Goal: Transaction & Acquisition: Subscribe to service/newsletter

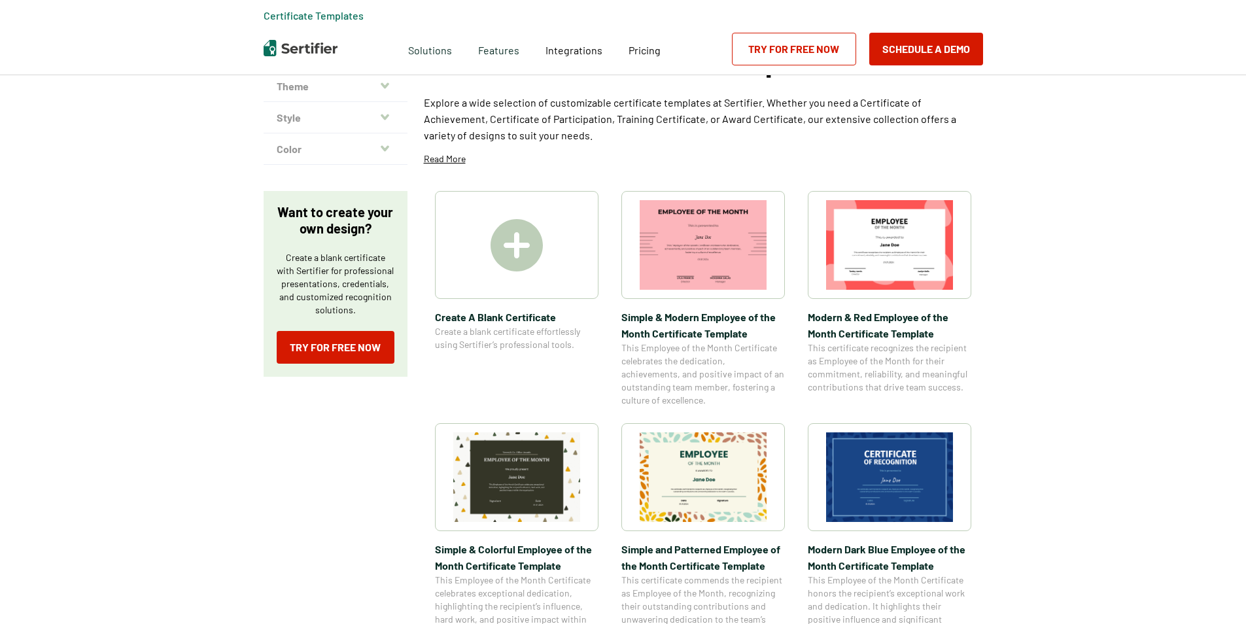
scroll to position [131, 0]
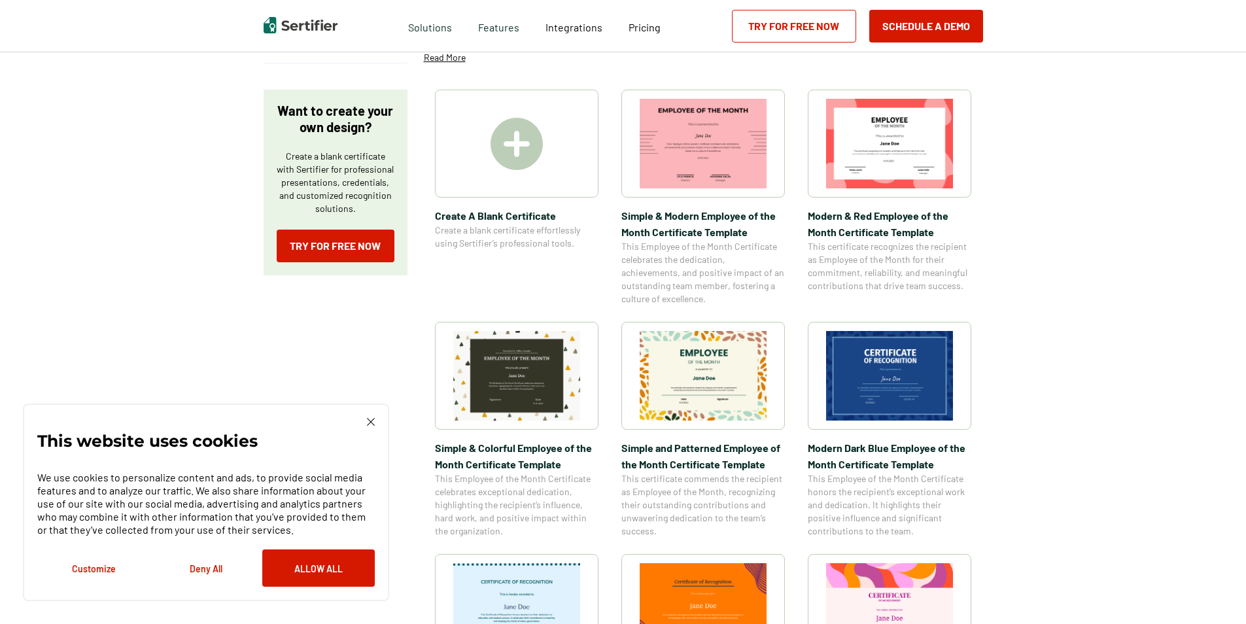
scroll to position [65, 0]
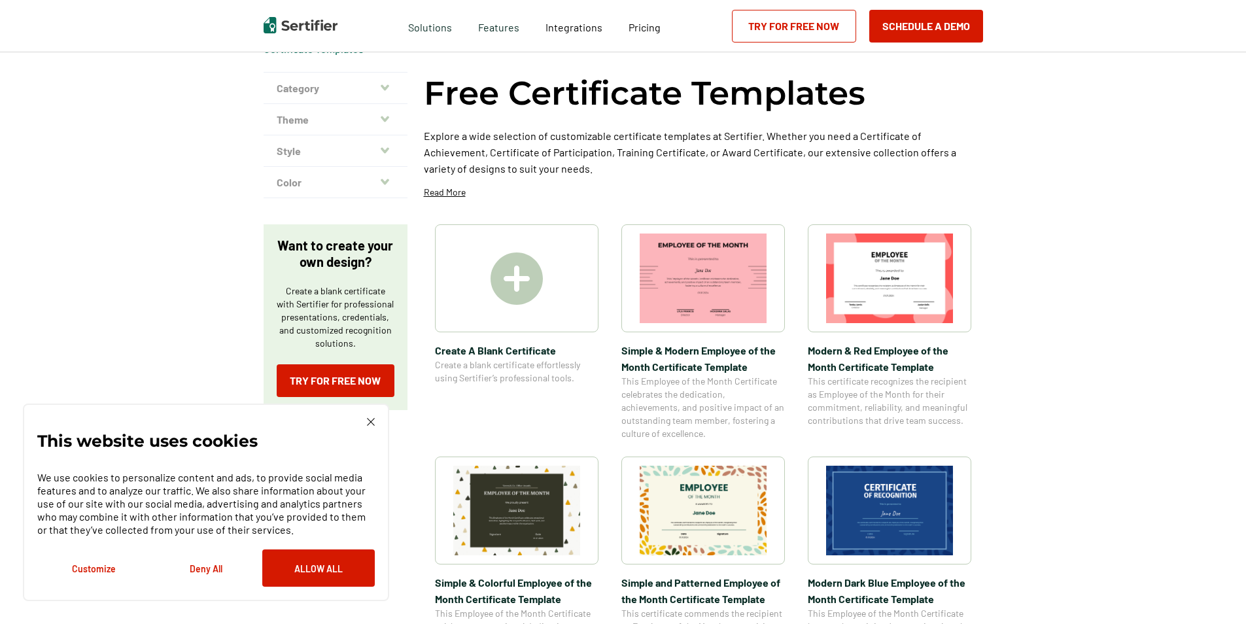
click at [508, 276] on img at bounding box center [516, 278] width 52 height 52
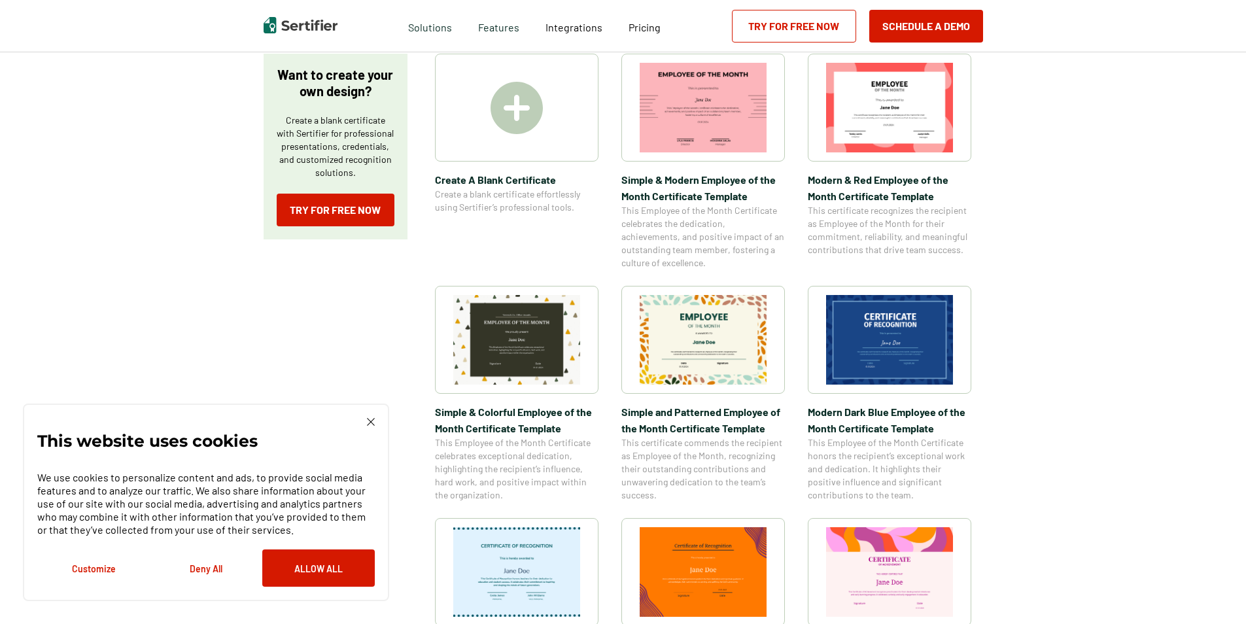
scroll to position [327, 0]
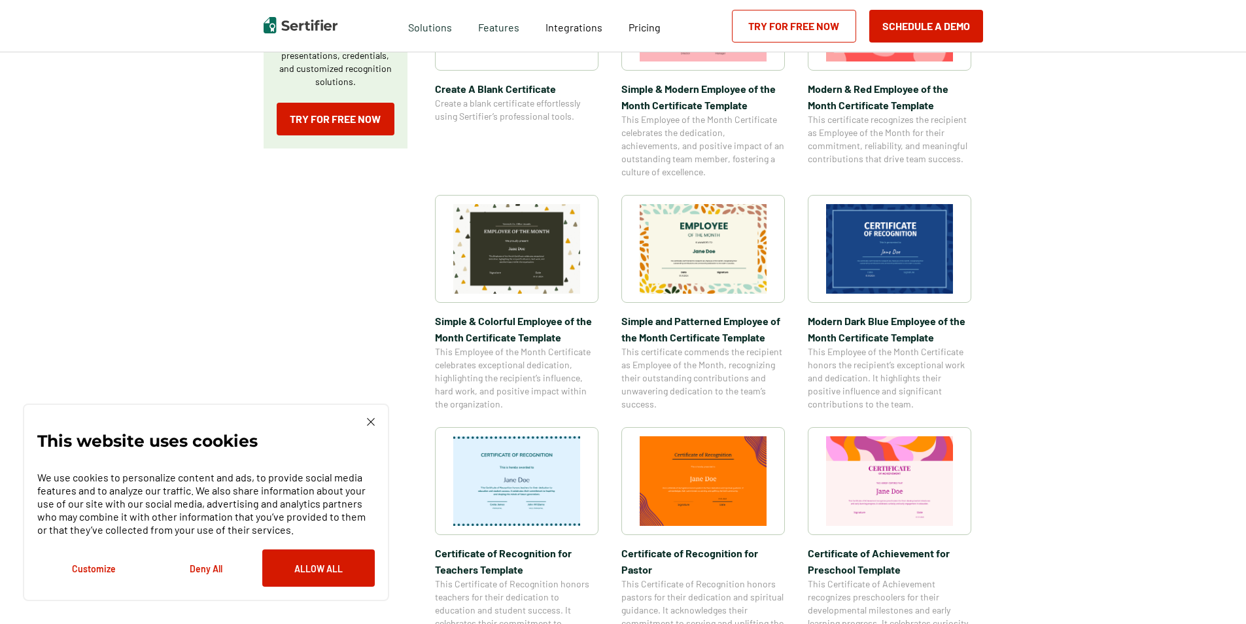
click at [890, 243] on img at bounding box center [889, 249] width 127 height 90
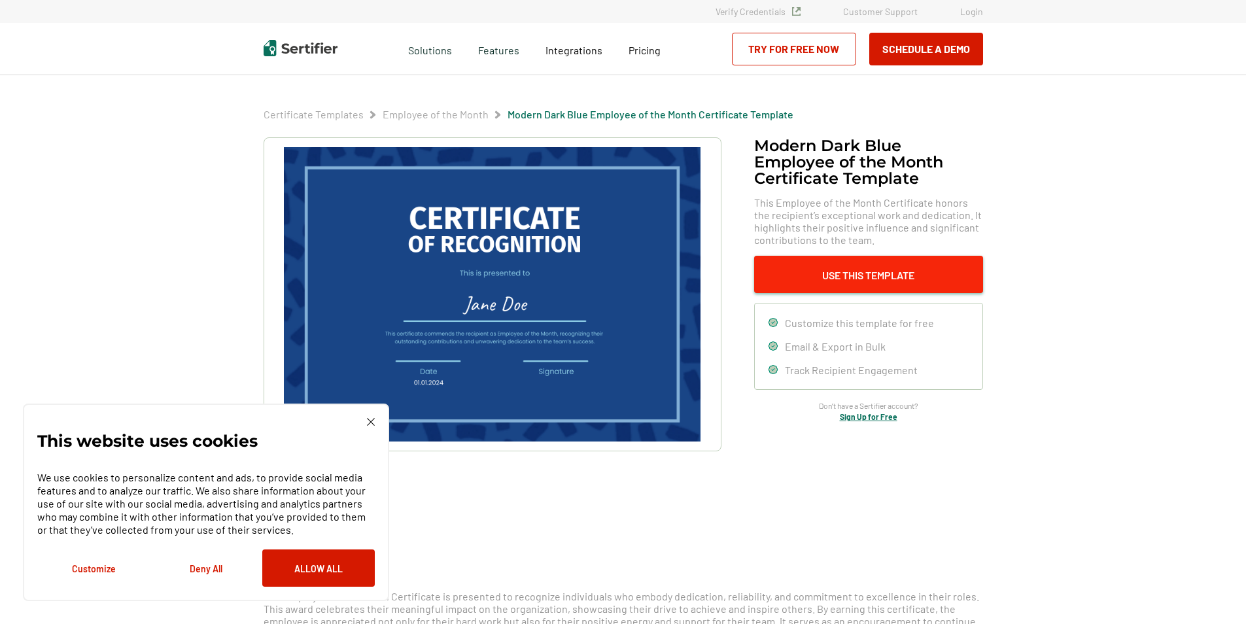
click at [867, 277] on button "Use This Template" at bounding box center [868, 274] width 229 height 37
click at [449, 112] on link "Employee of the Month" at bounding box center [436, 114] width 106 height 12
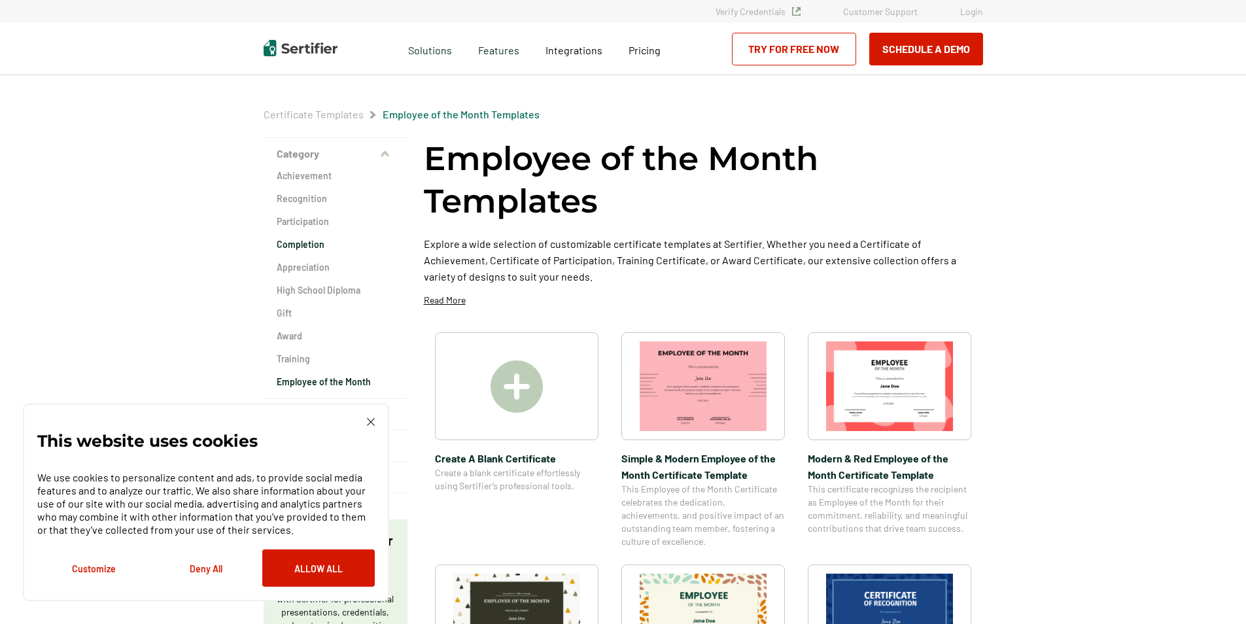
click at [313, 245] on h2 "Completion" at bounding box center [336, 244] width 118 height 13
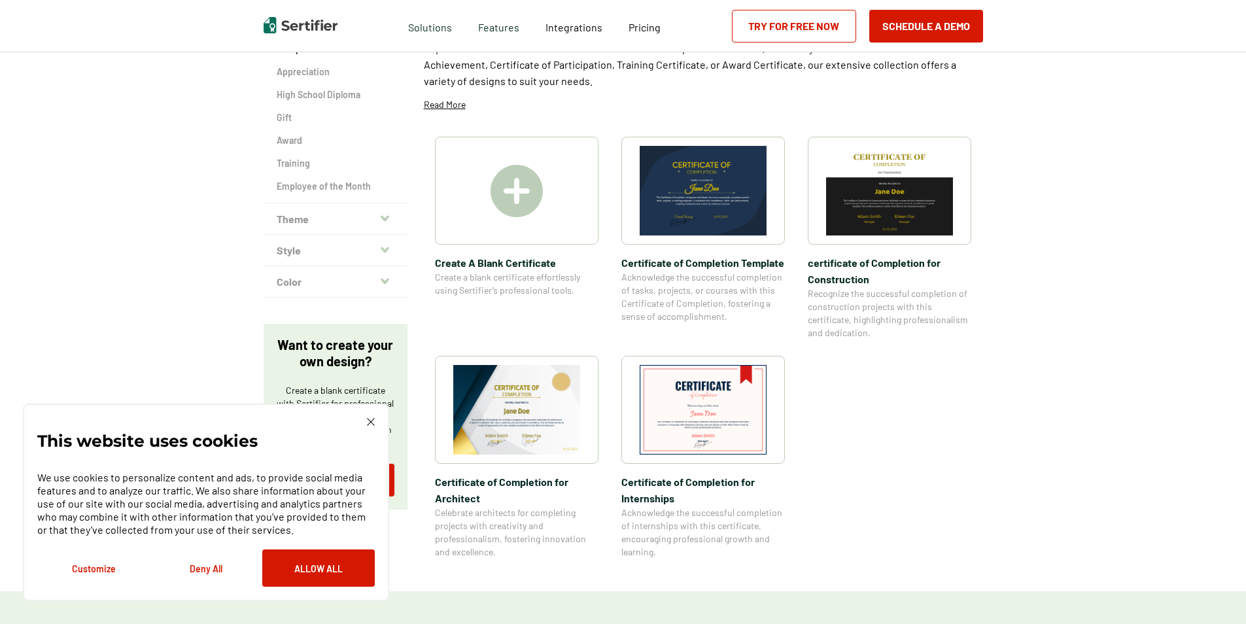
scroll to position [196, 0]
click at [548, 411] on img at bounding box center [516, 409] width 127 height 90
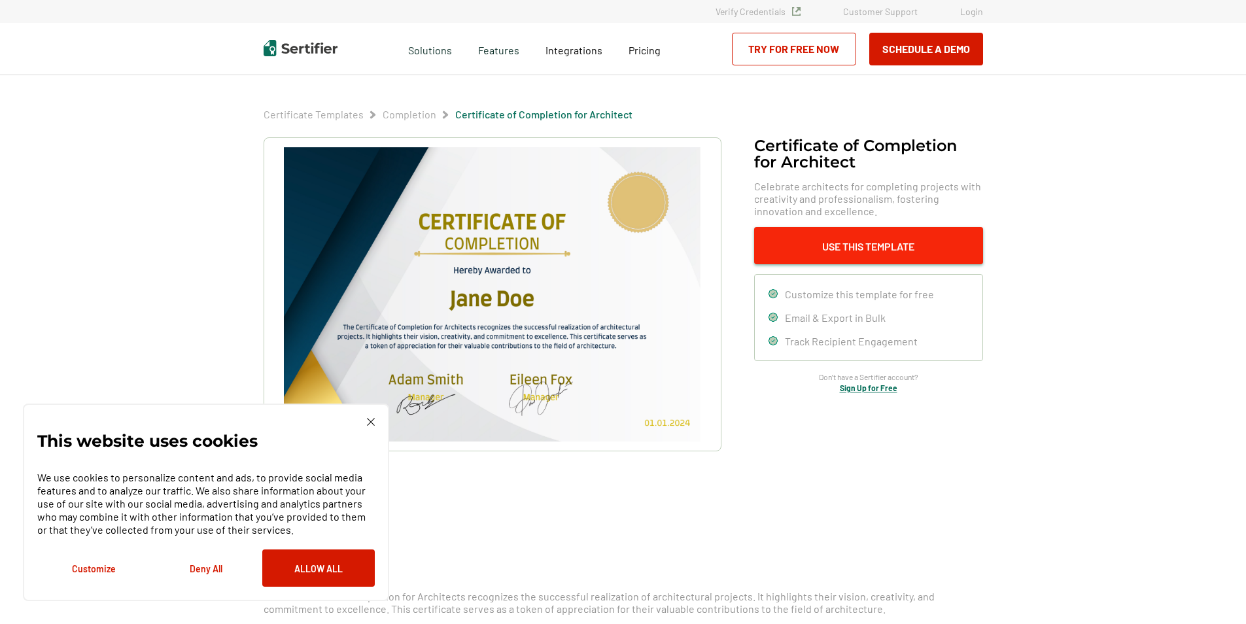
click at [888, 254] on button "Use This Template" at bounding box center [868, 245] width 229 height 37
click at [212, 572] on button "Deny All" at bounding box center [206, 567] width 112 height 37
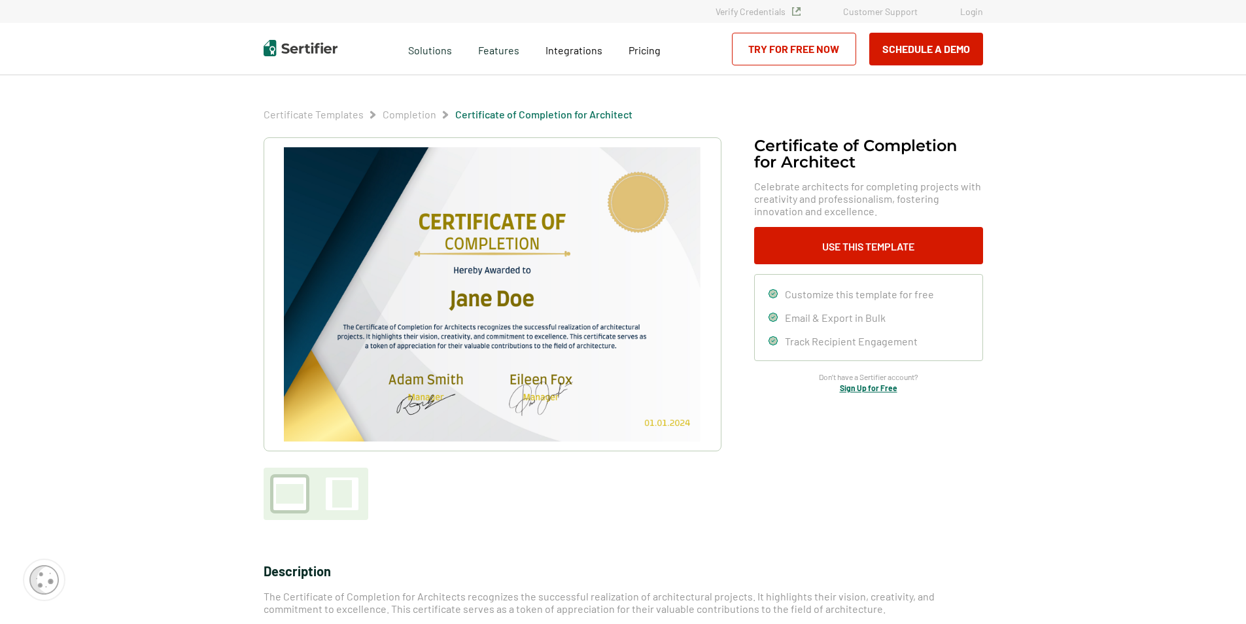
click at [352, 499] on div at bounding box center [342, 493] width 20 height 27
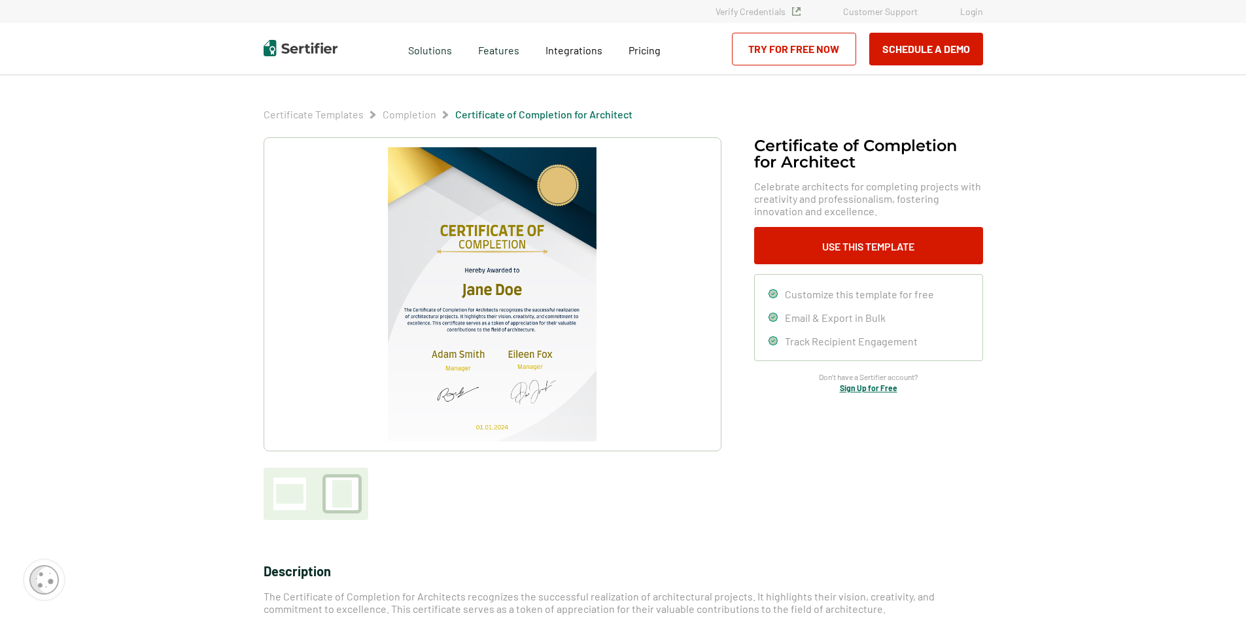
click at [300, 503] on div at bounding box center [289, 494] width 27 height 20
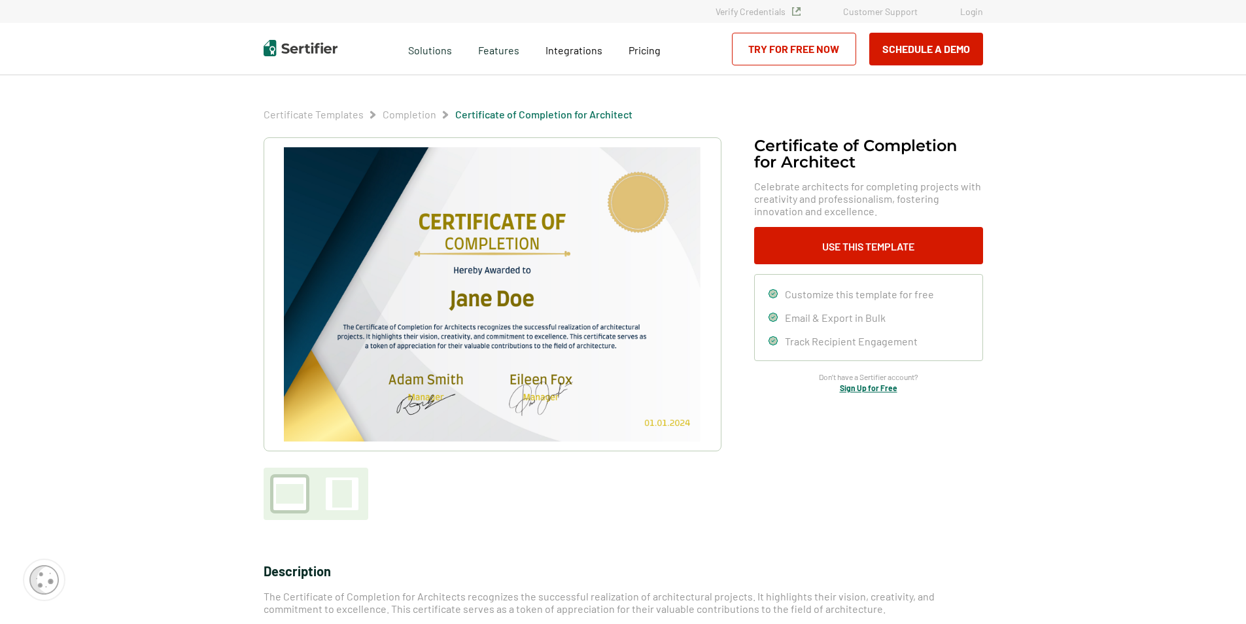
click at [344, 501] on div at bounding box center [342, 493] width 20 height 27
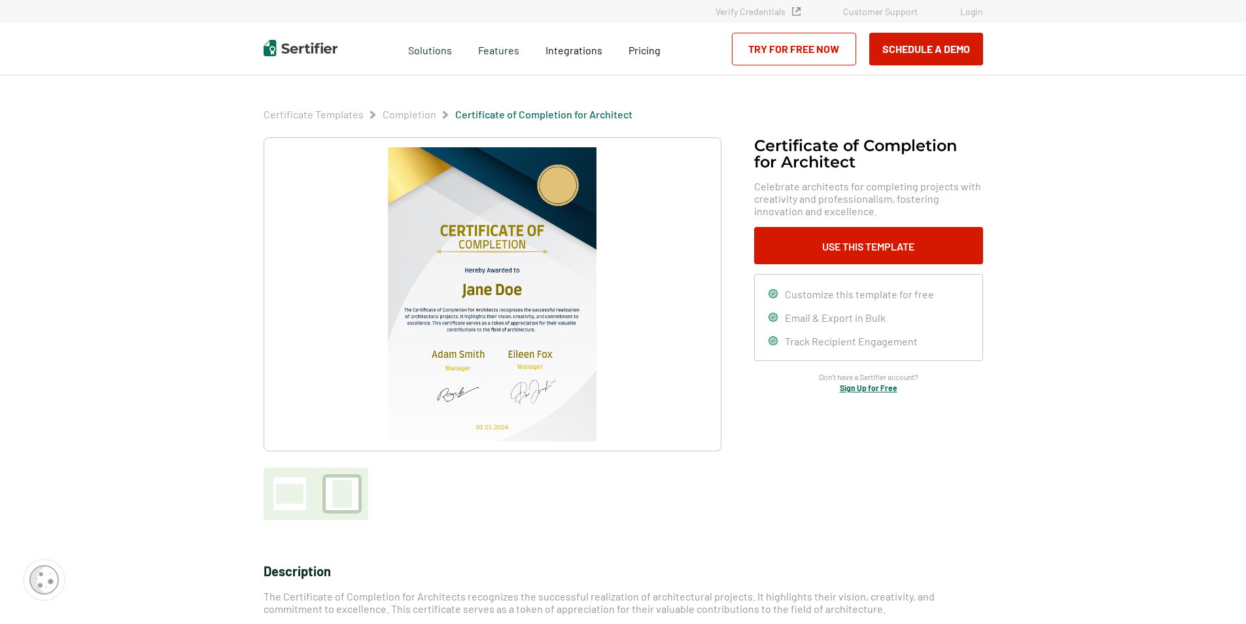
click at [517, 308] on img at bounding box center [492, 294] width 208 height 294
click at [882, 389] on link "Sign Up for Free" at bounding box center [869, 387] width 58 height 9
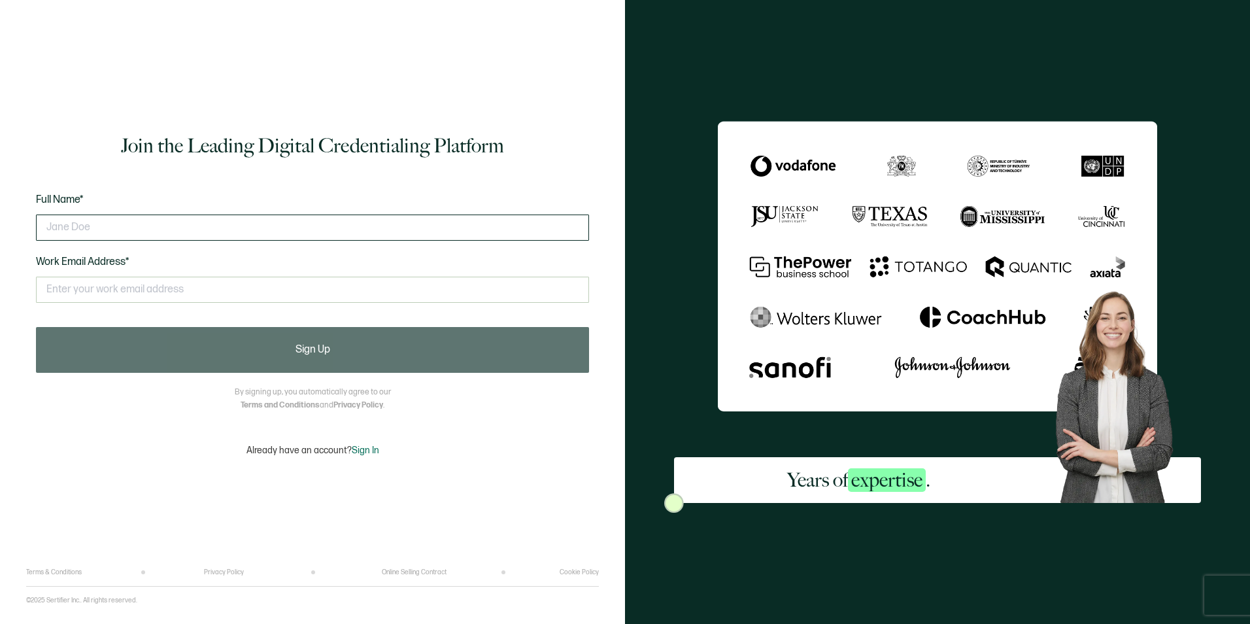
click at [124, 230] on input "text" at bounding box center [312, 227] width 553 height 26
click at [176, 224] on input "text" at bounding box center [312, 227] width 553 height 26
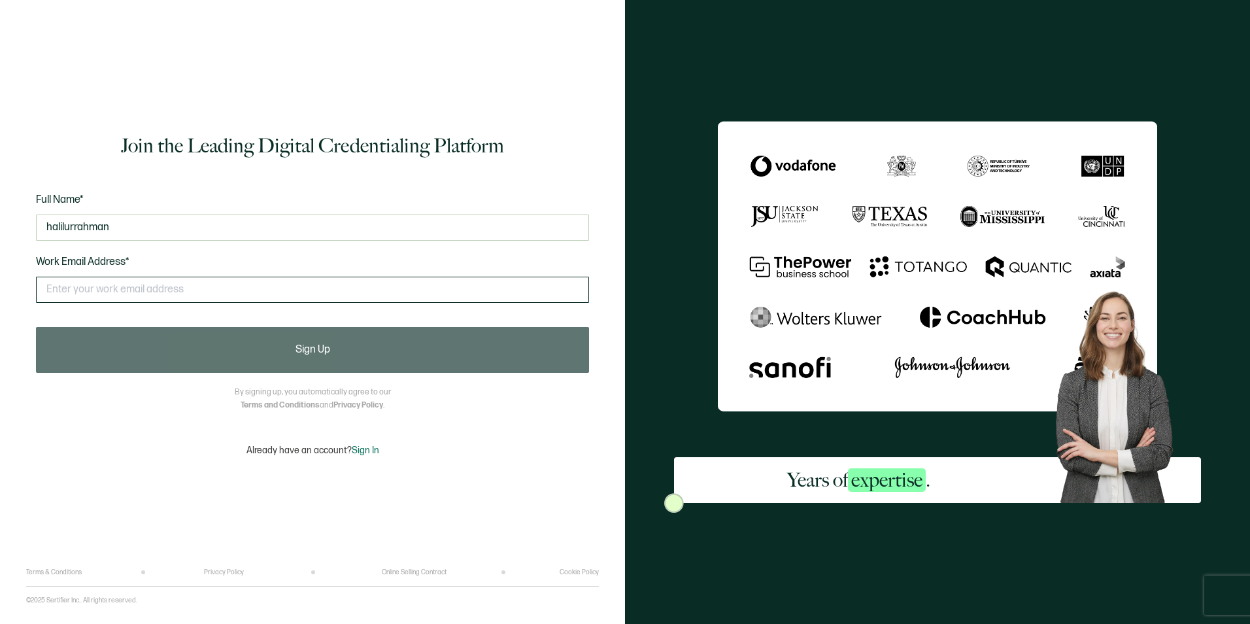
type input "halilurrahman"
click at [93, 291] on input "text" at bounding box center [312, 290] width 553 height 26
type input "[EMAIL_ADDRESS][DOMAIN_NAME]"
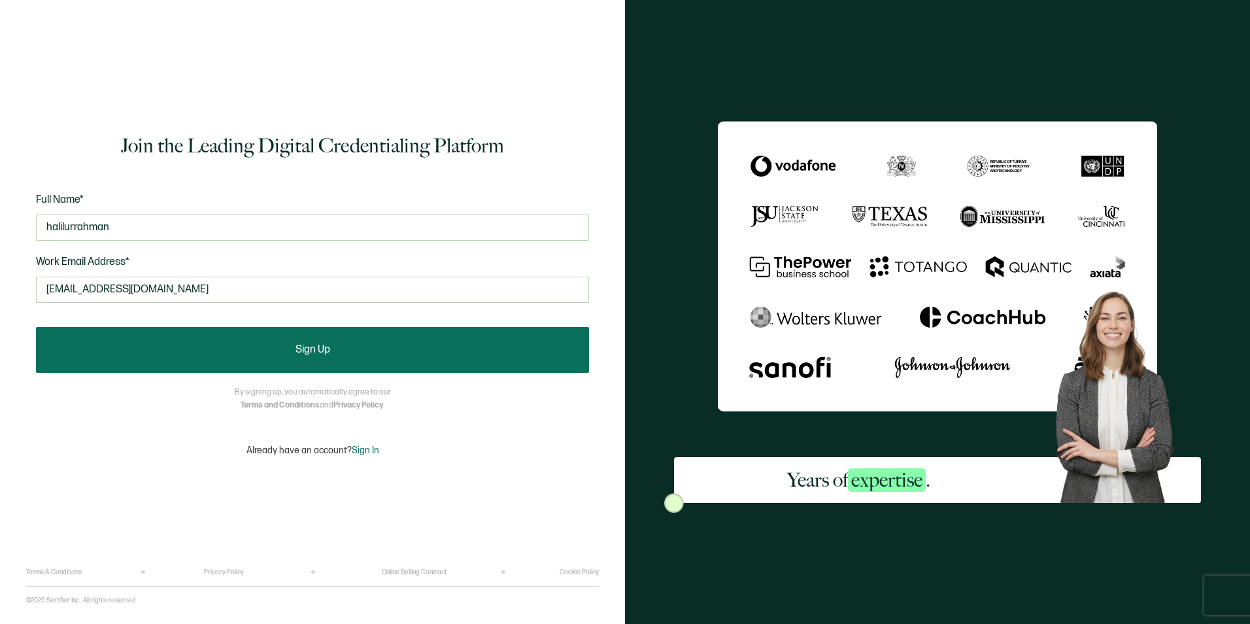
click at [369, 348] on button "Sign Up" at bounding box center [312, 350] width 553 height 46
click at [360, 352] on button "Sign Up" at bounding box center [312, 350] width 553 height 46
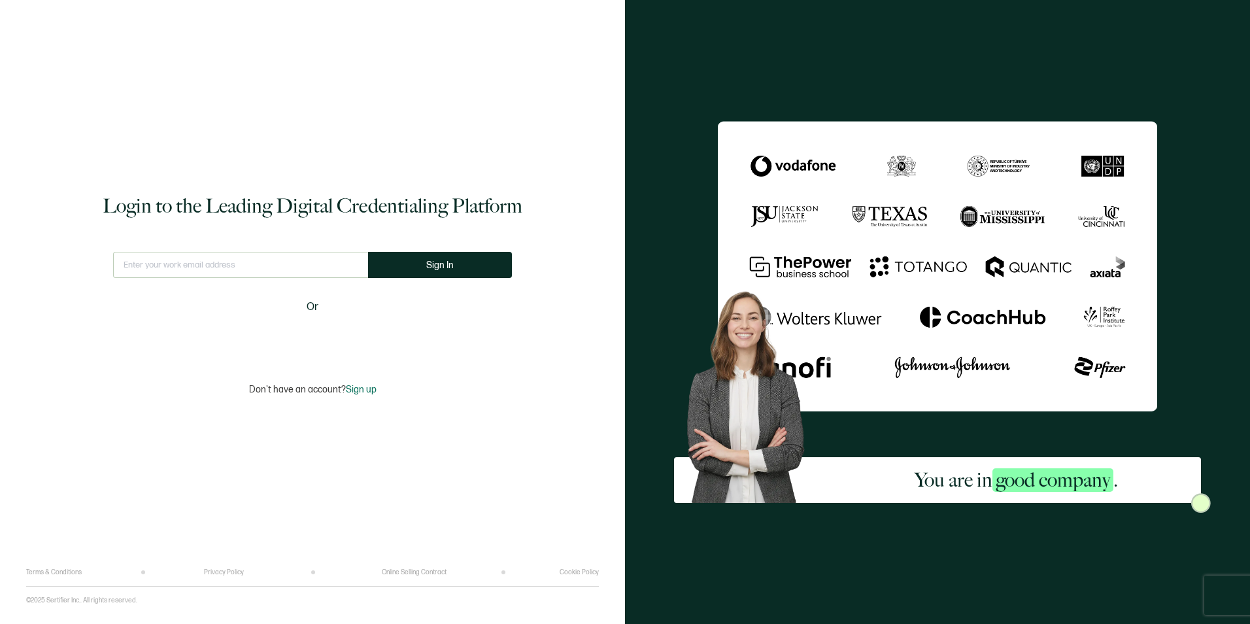
click at [271, 263] on input "text" at bounding box center [240, 265] width 255 height 26
type input "halilrhmn@gmail.com"
click at [477, 262] on button "Sign In" at bounding box center [440, 265] width 144 height 26
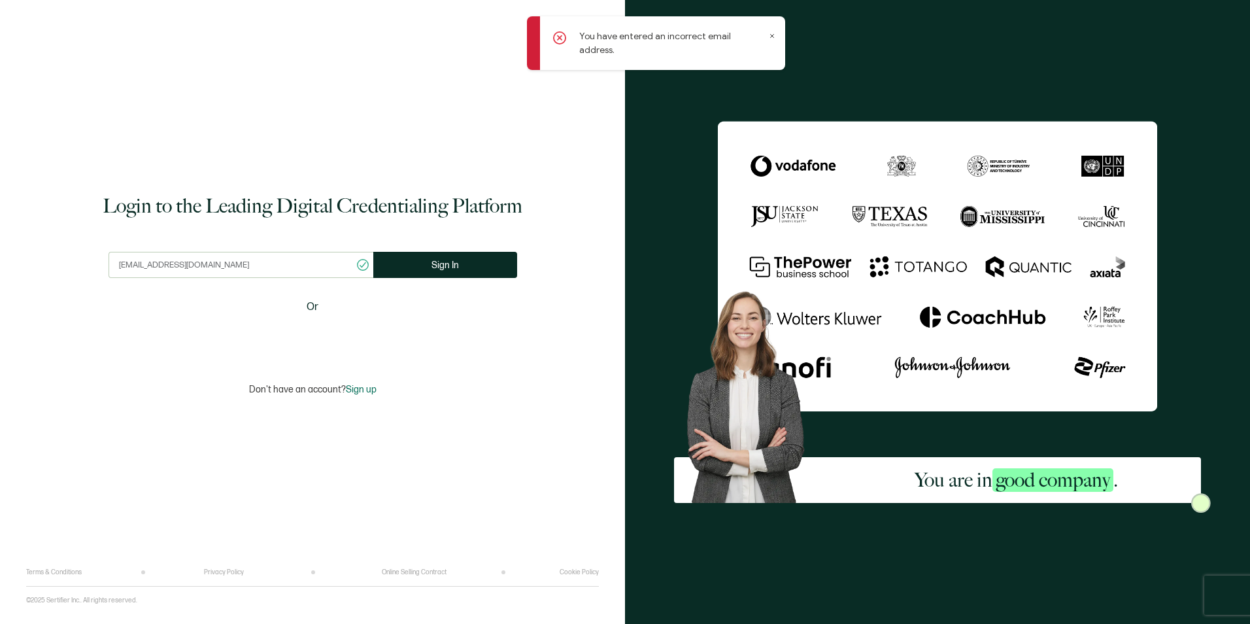
click at [364, 388] on span "Sign up" at bounding box center [361, 389] width 31 height 11
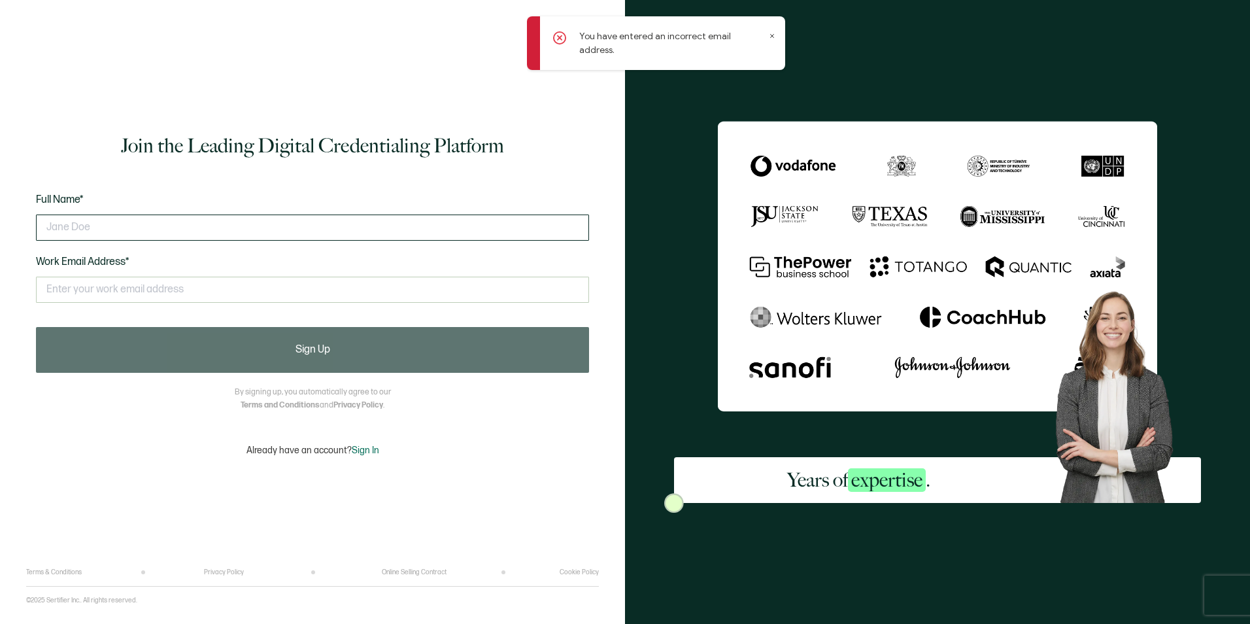
click at [183, 223] on input "text" at bounding box center [312, 227] width 553 height 26
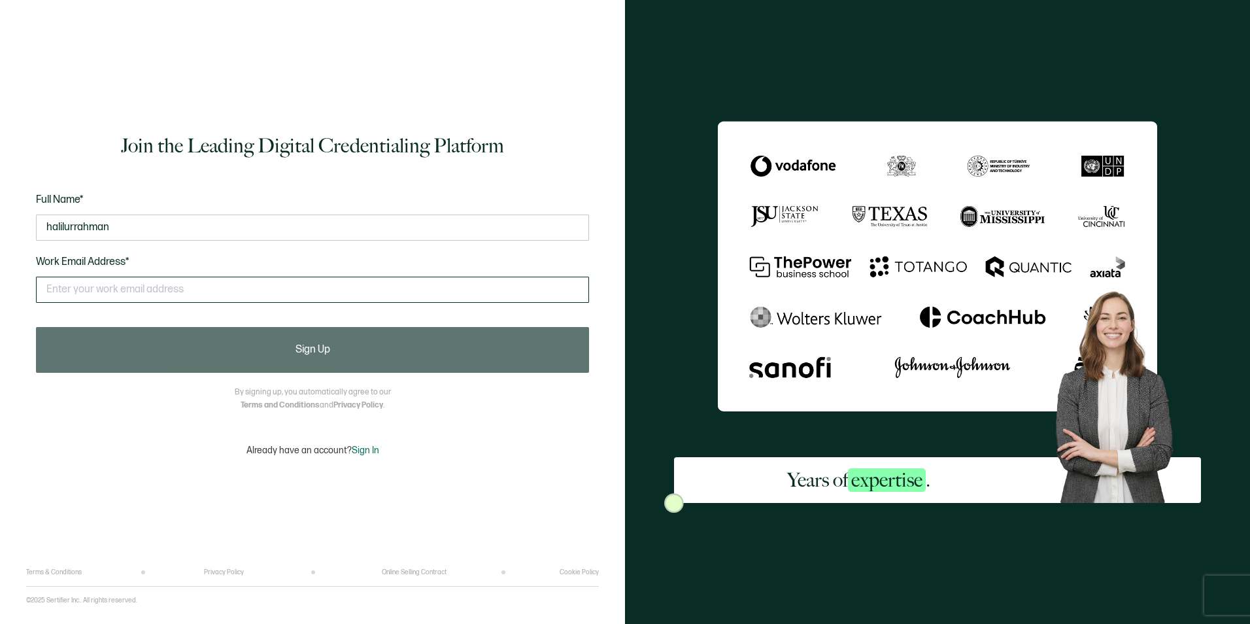
type input "halilurrahman"
click at [213, 300] on input "text" at bounding box center [312, 290] width 553 height 26
type input "halilrhmn@gmail.com"
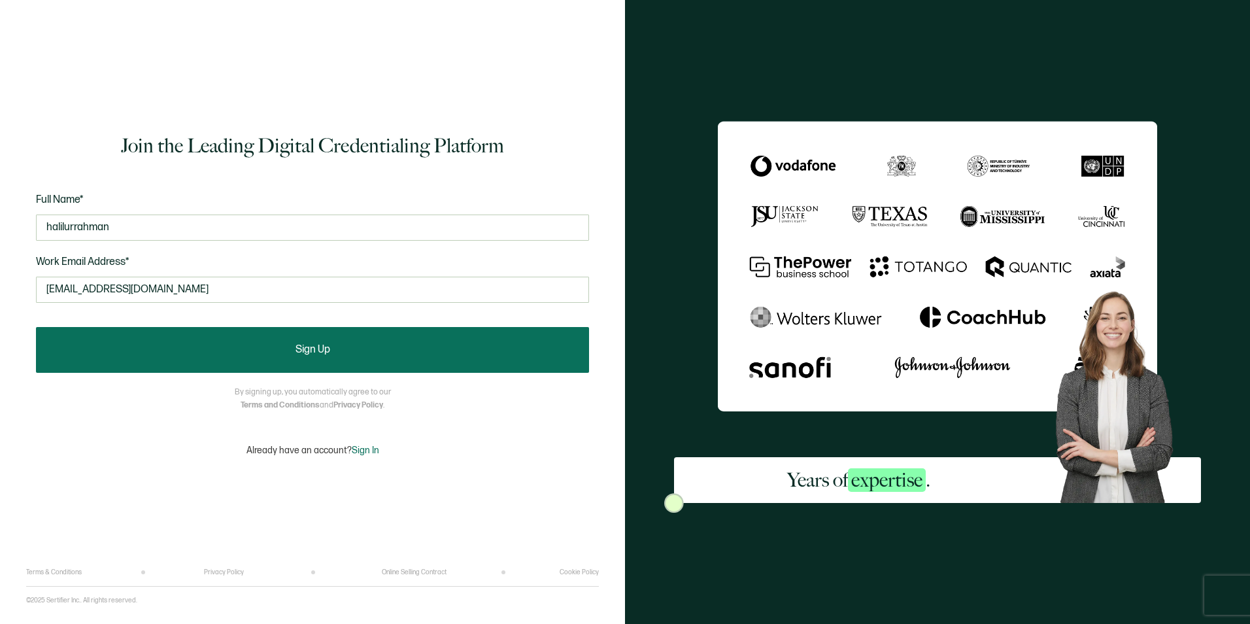
click at [298, 365] on button "Sign Up" at bounding box center [312, 350] width 553 height 46
